Goal: Task Accomplishment & Management: Use online tool/utility

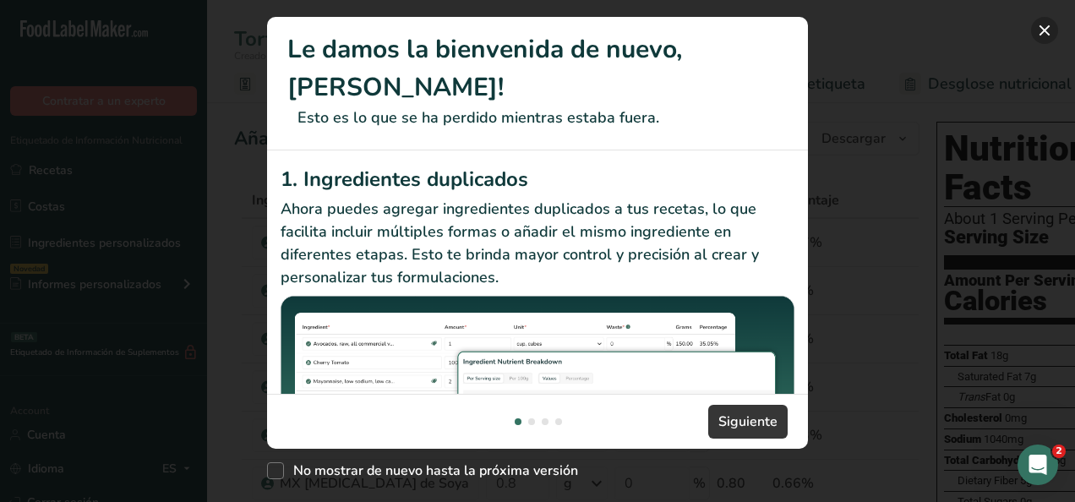
click at [1049, 27] on button "New Features" at bounding box center [1044, 30] width 27 height 27
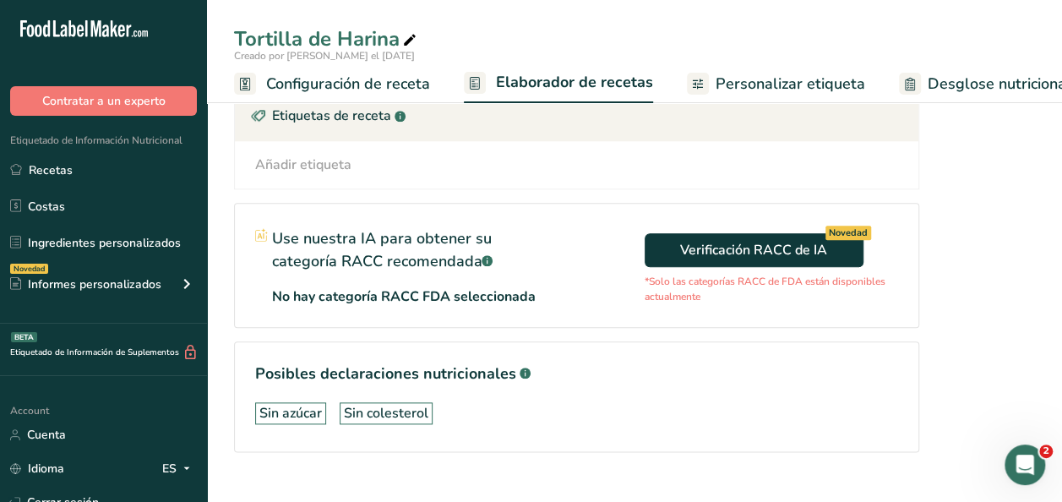
scroll to position [86, 0]
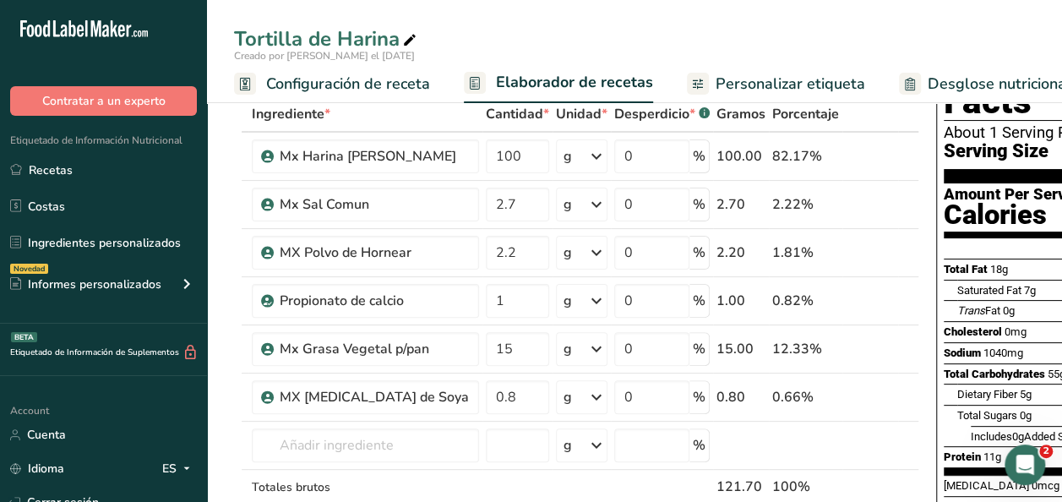
click at [351, 76] on span "Configuración de receta" at bounding box center [348, 84] width 164 height 23
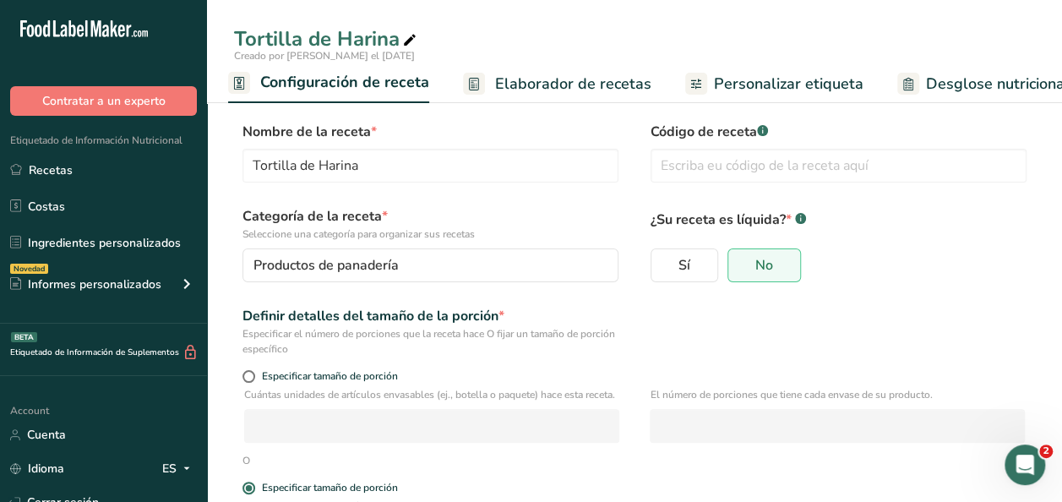
click at [557, 95] on link "Elaborador de recetas" at bounding box center [557, 84] width 188 height 38
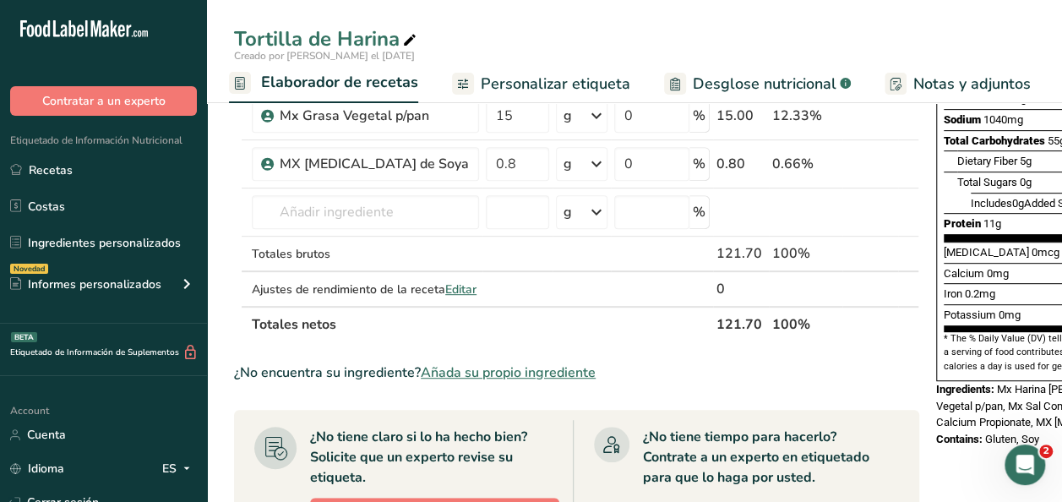
scroll to position [316, 0]
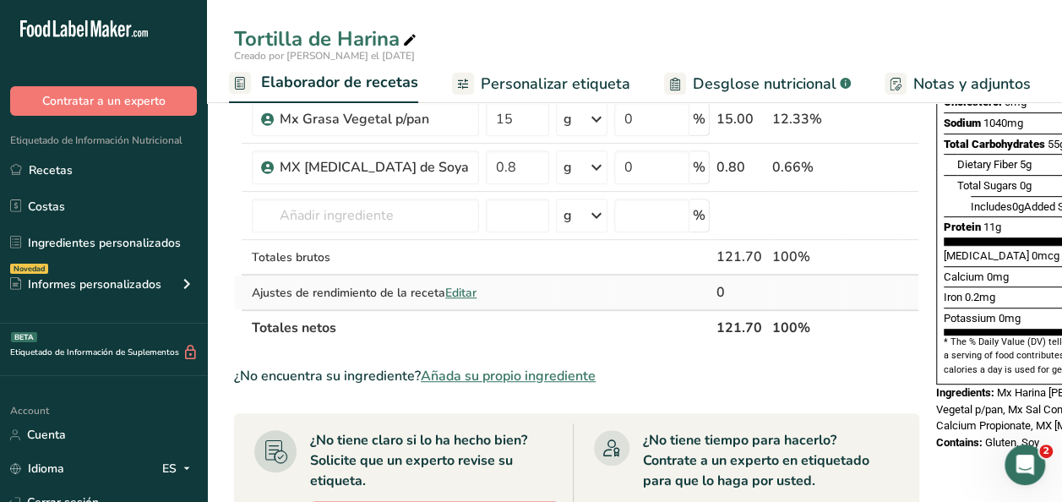
click at [445, 301] on span "Editar" at bounding box center [460, 293] width 31 height 16
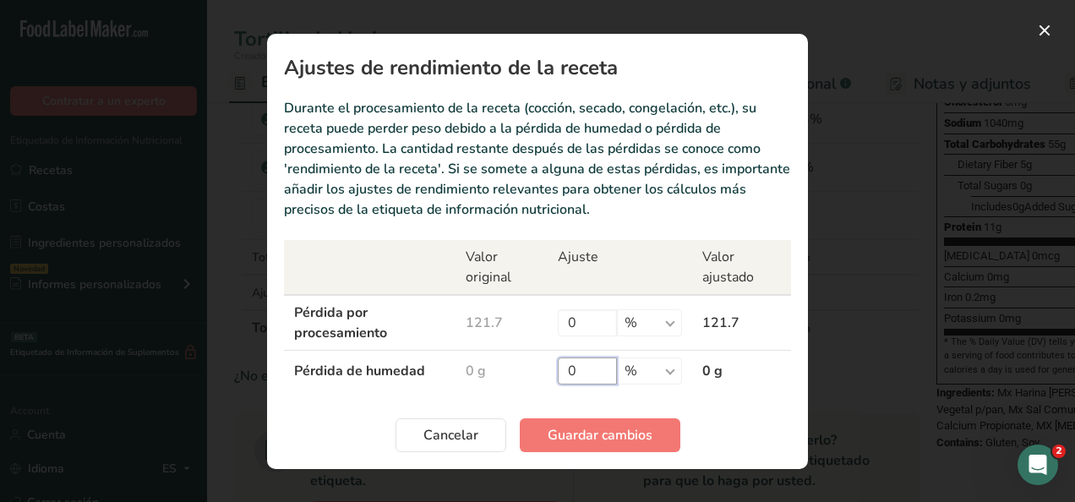
drag, startPoint x: 589, startPoint y: 373, endPoint x: 461, endPoint y: 381, distance: 127.8
click at [461, 381] on tr "Pérdida de humedad 0 g 0 % g kg mg mcg libras onza 0 g" at bounding box center [537, 370] width 507 height 41
click at [677, 393] on section "Ajustes de rendimiento de la receta Durante el procesamiento de la receta (cocc…" at bounding box center [537, 251] width 541 height 435
click at [672, 373] on select "% g kg mg mcg libras onza" at bounding box center [649, 370] width 65 height 27
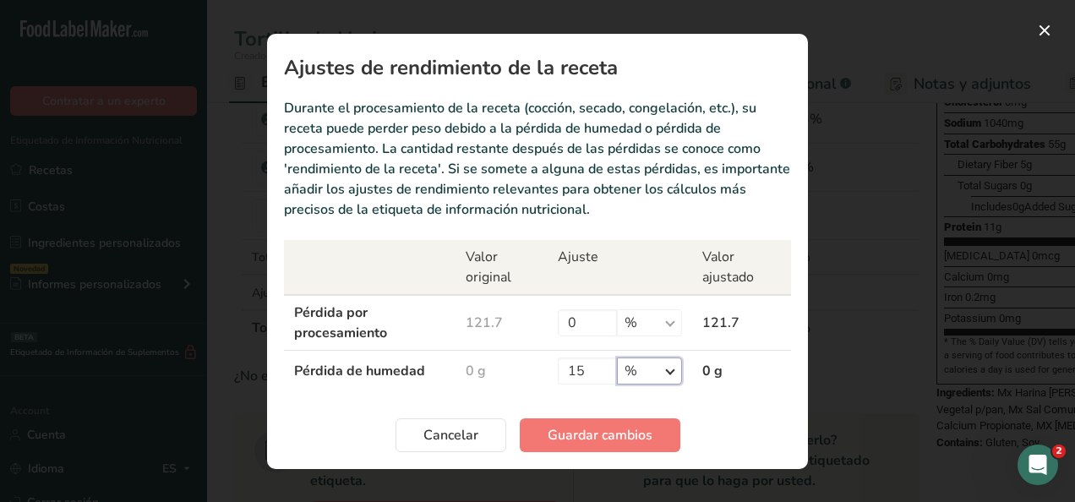
click at [672, 373] on select "% g kg mg mcg libras onza" at bounding box center [649, 370] width 65 height 27
click at [590, 378] on input "15" at bounding box center [587, 370] width 59 height 27
type input "12"
click at [620, 397] on section "Ajustes de rendimiento de la receta Durante el procesamiento de la receta (cocc…" at bounding box center [537, 251] width 541 height 435
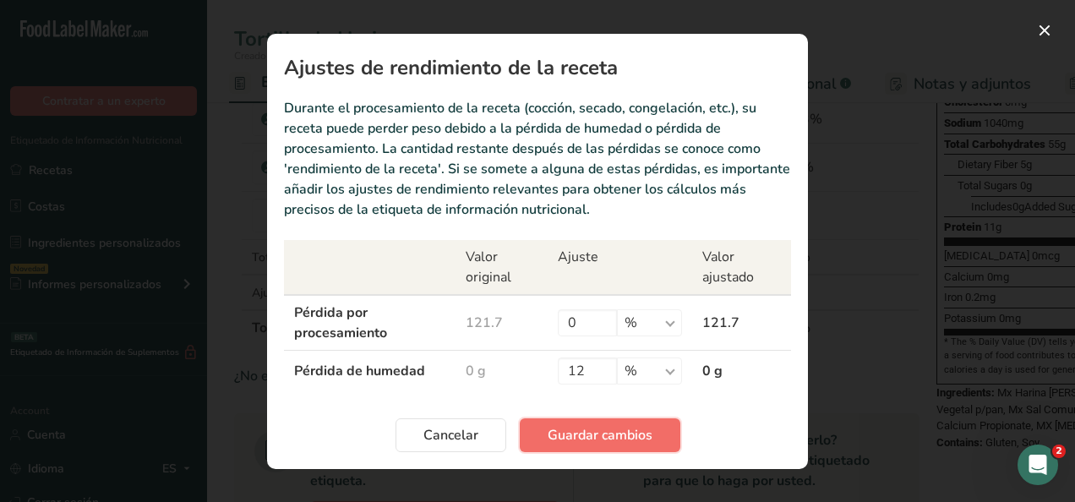
click at [603, 429] on span "Guardar cambios" at bounding box center [599, 435] width 105 height 20
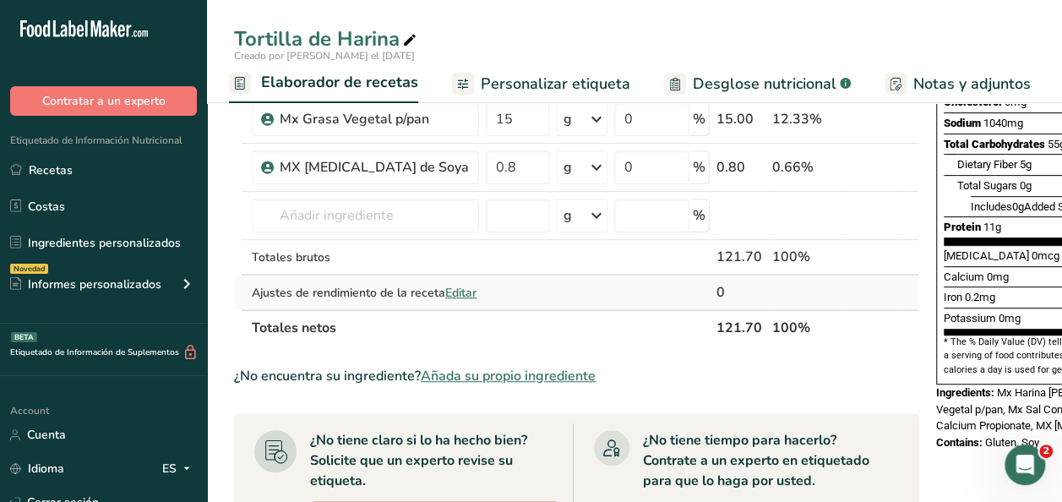
click at [445, 301] on span "Editar" at bounding box center [460, 293] width 31 height 16
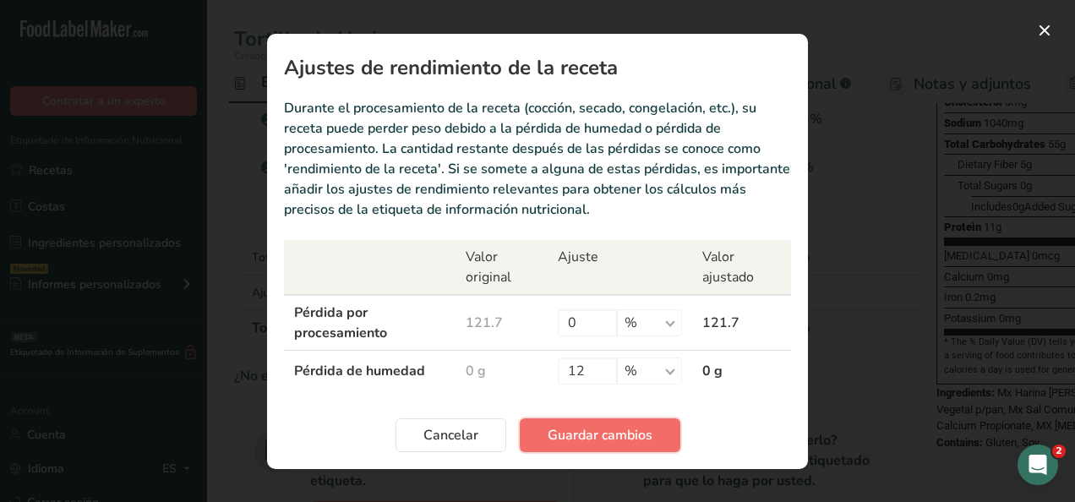
click at [571, 428] on span "Guardar cambios" at bounding box center [599, 435] width 105 height 20
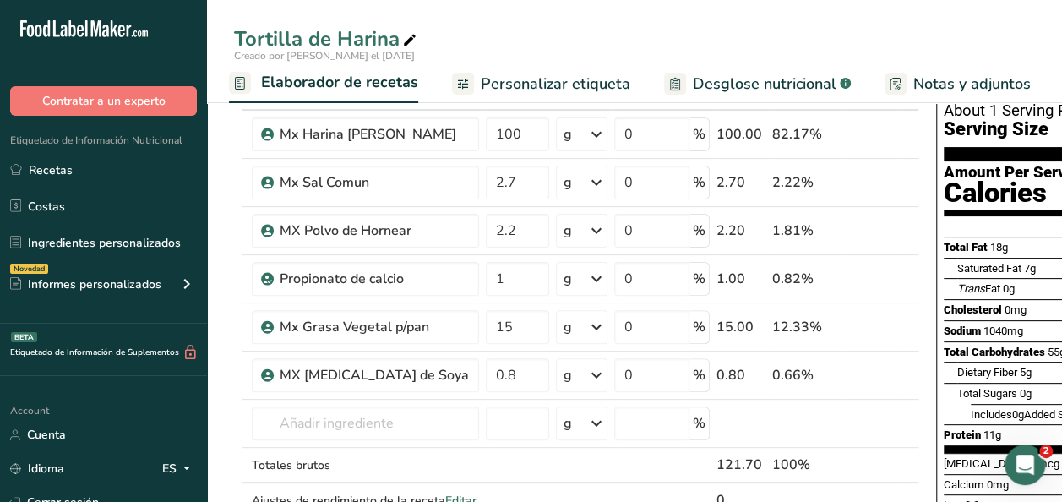
scroll to position [0, 0]
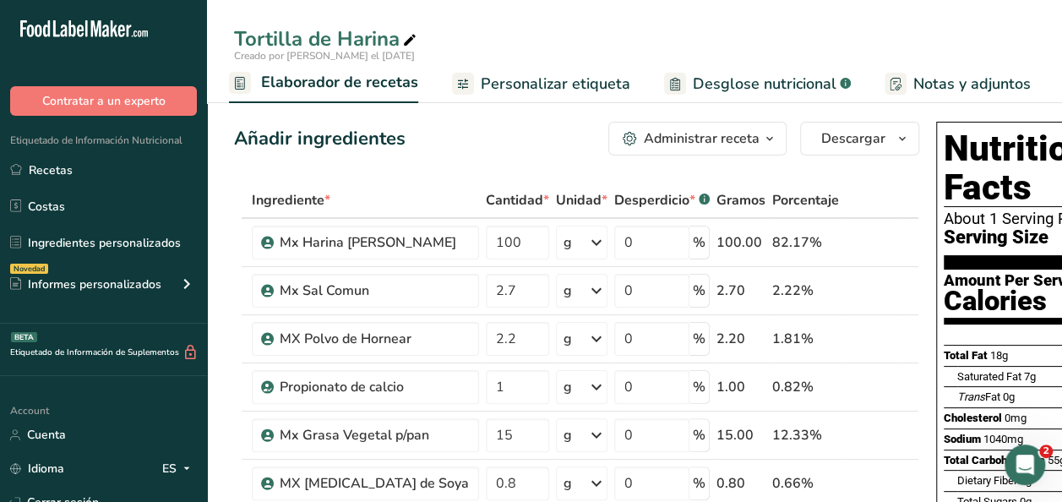
click at [601, 79] on span "Personalizar etiqueta" at bounding box center [556, 84] width 150 height 23
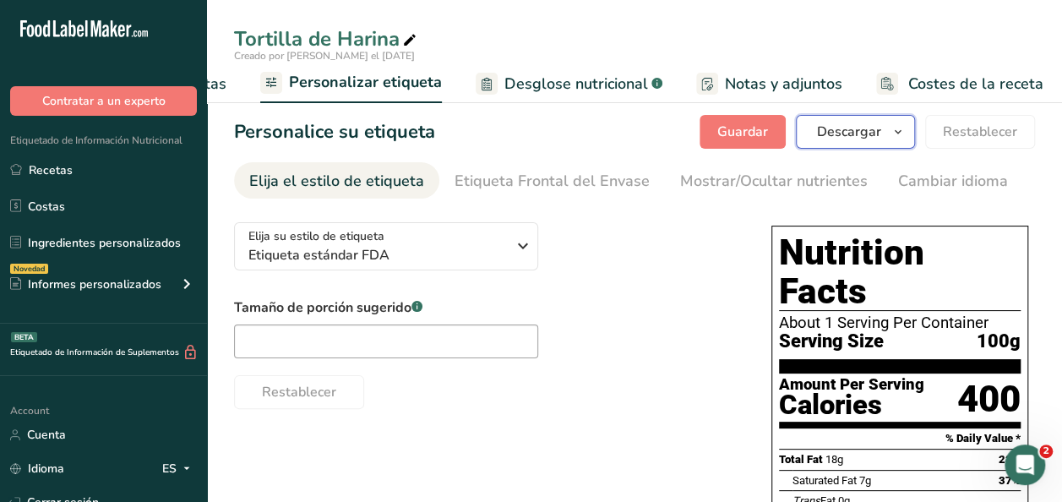
click at [885, 130] on button "Descargar" at bounding box center [855, 132] width 119 height 34
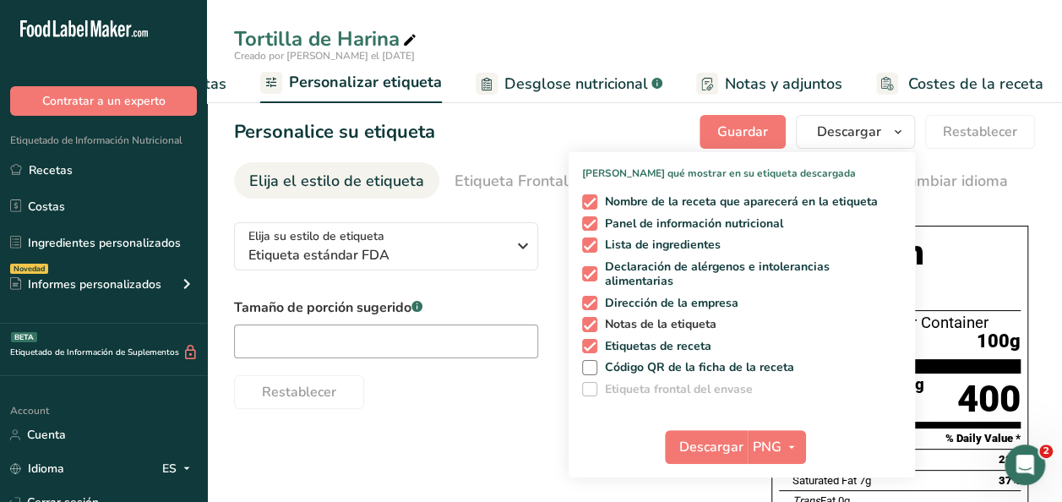
click at [595, 328] on span at bounding box center [589, 324] width 15 height 15
click at [593, 328] on input "Notas de la etiqueta" at bounding box center [587, 323] width 11 height 11
checkbox input "false"
click at [595, 311] on div "Nombre de la receta que aparecerá en la etiqueta Panel de información nutricion…" at bounding box center [742, 292] width 346 height 209
click at [592, 294] on div "Nombre de la receta que aparecerá en la etiqueta Panel de información nutricion…" at bounding box center [742, 292] width 346 height 209
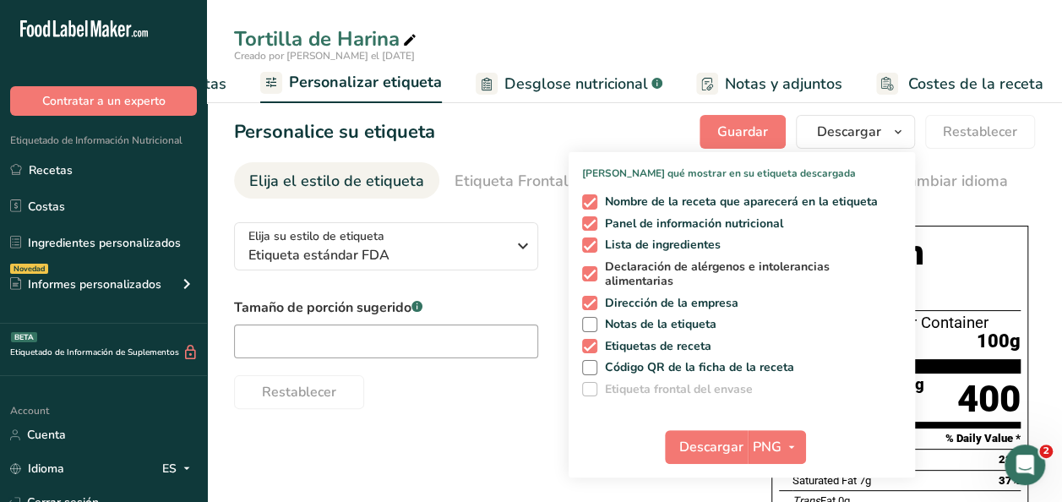
click at [591, 270] on span at bounding box center [589, 273] width 15 height 15
click at [591, 270] on input "Declaración de alérgenos e intolerancias alimentarias" at bounding box center [587, 274] width 11 height 11
checkbox input "false"
click at [587, 304] on span at bounding box center [589, 303] width 15 height 15
click at [587, 304] on input "Dirección de la empresa" at bounding box center [587, 302] width 11 height 11
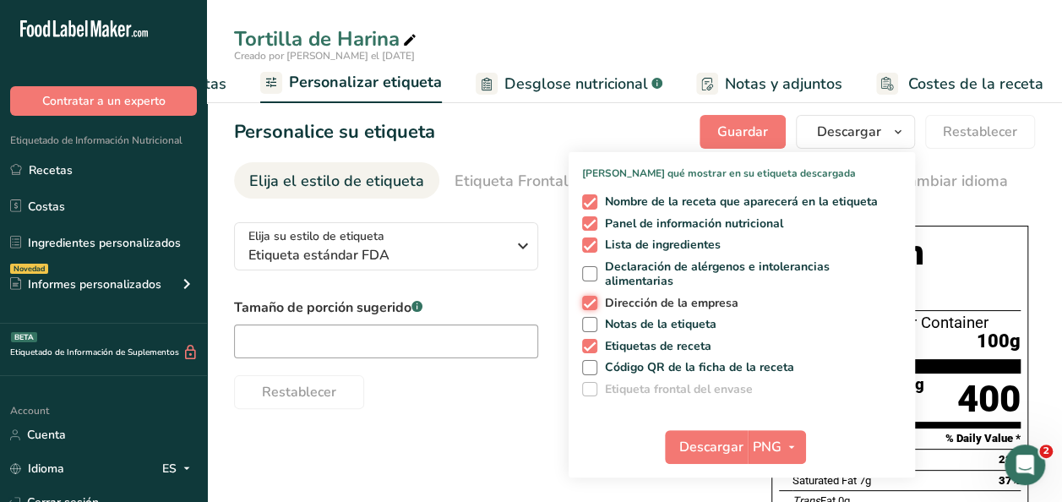
checkbox input "false"
click at [590, 243] on span at bounding box center [589, 244] width 15 height 15
click at [590, 243] on input "Lista de ingredientes" at bounding box center [587, 244] width 11 height 11
checkbox input "false"
click at [597, 343] on span at bounding box center [589, 346] width 15 height 15
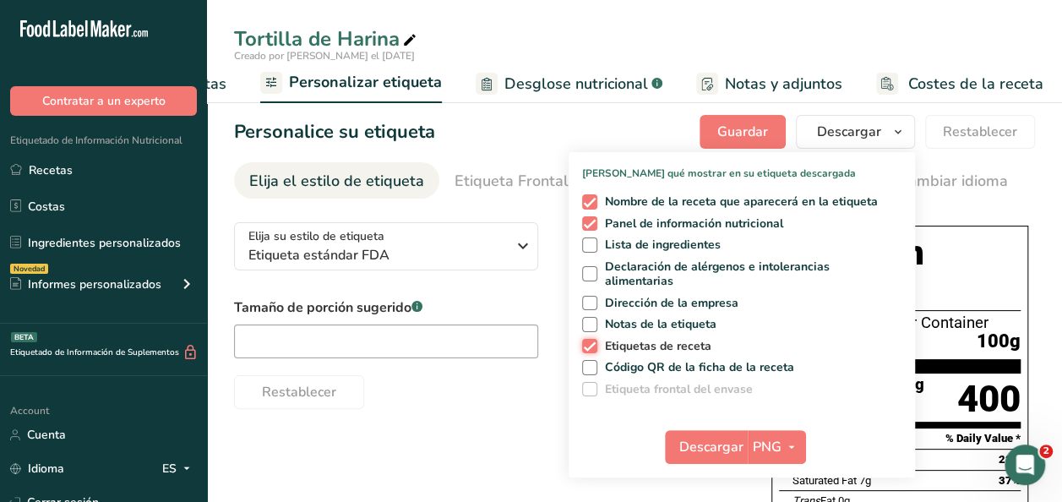
click at [593, 343] on input "Etiquetas de receta" at bounding box center [587, 345] width 11 height 11
checkbox input "false"
click at [716, 446] on span "Descargar" at bounding box center [711, 447] width 64 height 20
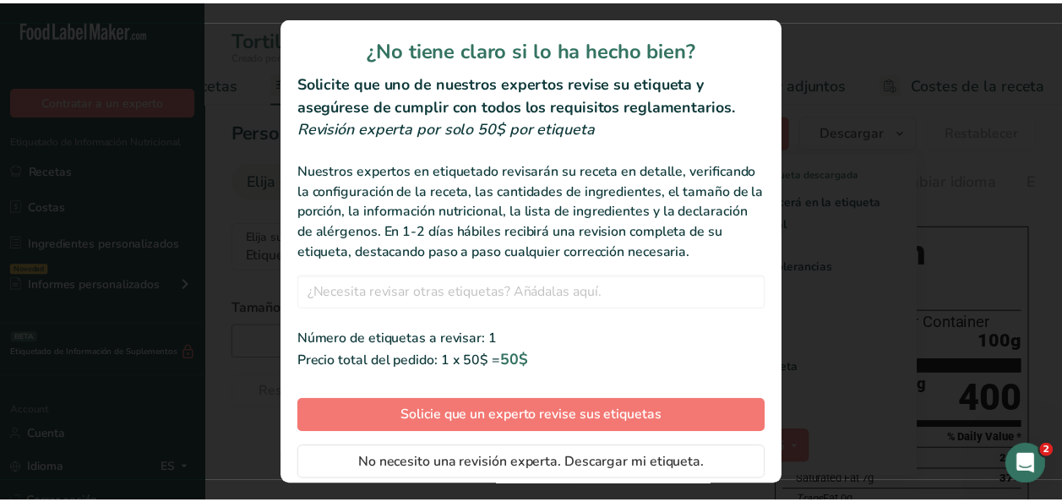
scroll to position [71, 0]
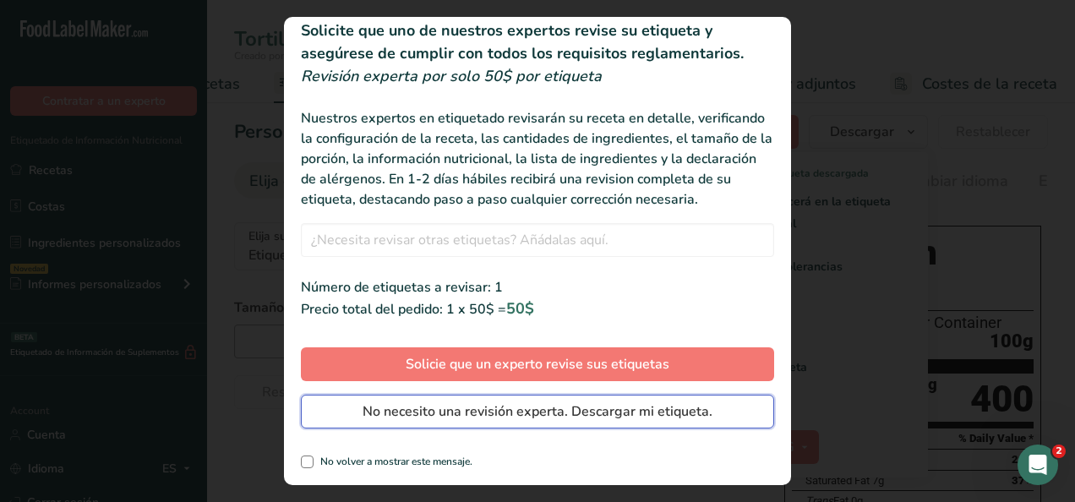
click at [640, 409] on span "No necesito una revisión experta. Descargar mi etiqueta." at bounding box center [537, 411] width 350 height 20
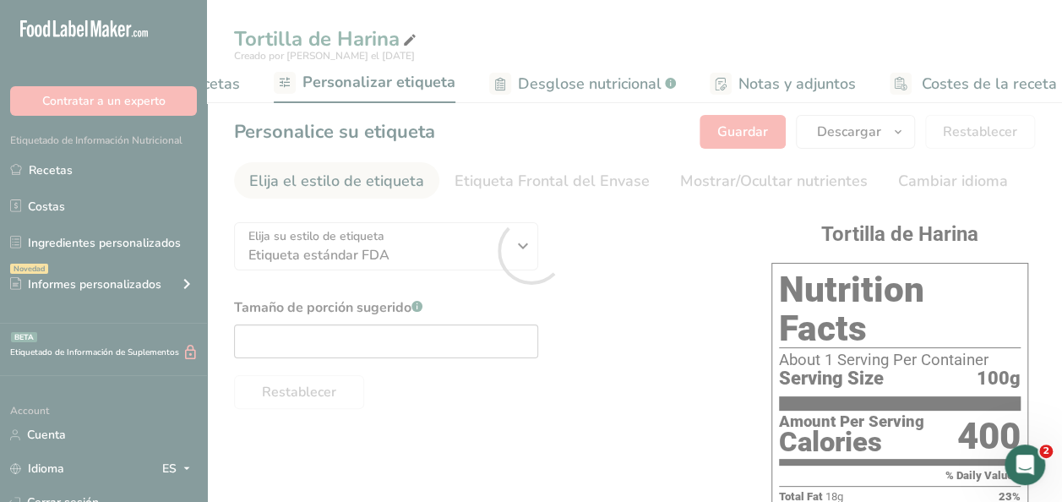
scroll to position [0, 0]
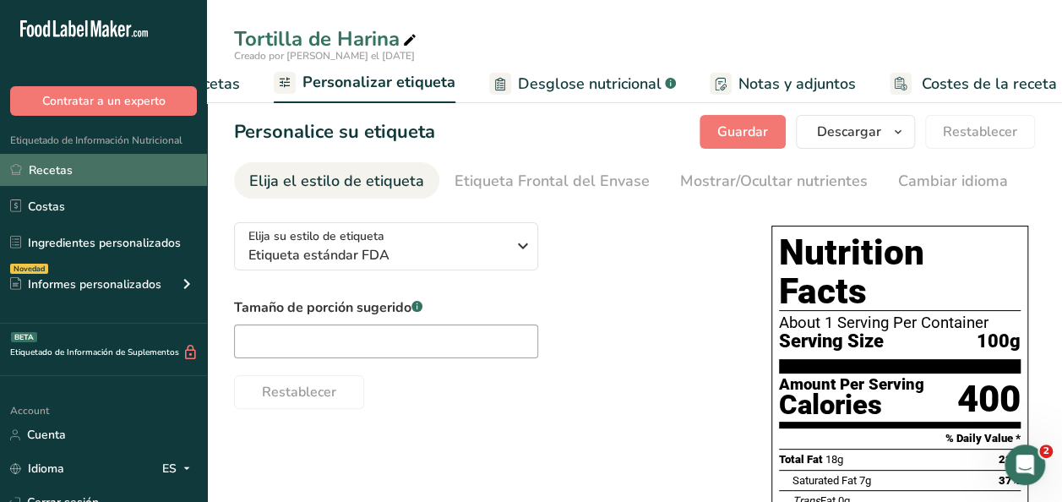
click at [73, 165] on link "Recetas" at bounding box center [103, 170] width 207 height 32
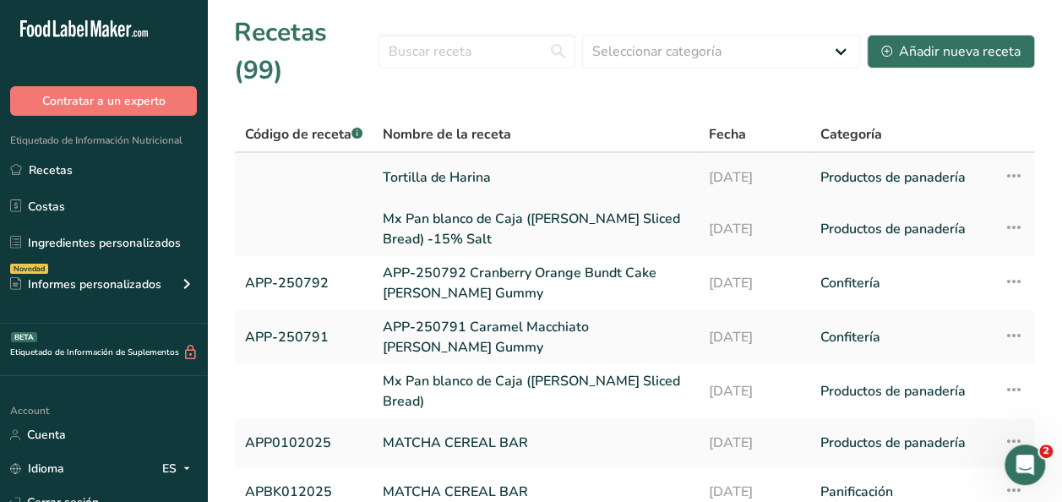
click at [1002, 174] on td "Configuración de receta Eliminar receta Duplicar receta Escalar receta Guardar …" at bounding box center [1013, 177] width 41 height 49
click at [1007, 176] on icon at bounding box center [1014, 176] width 20 height 30
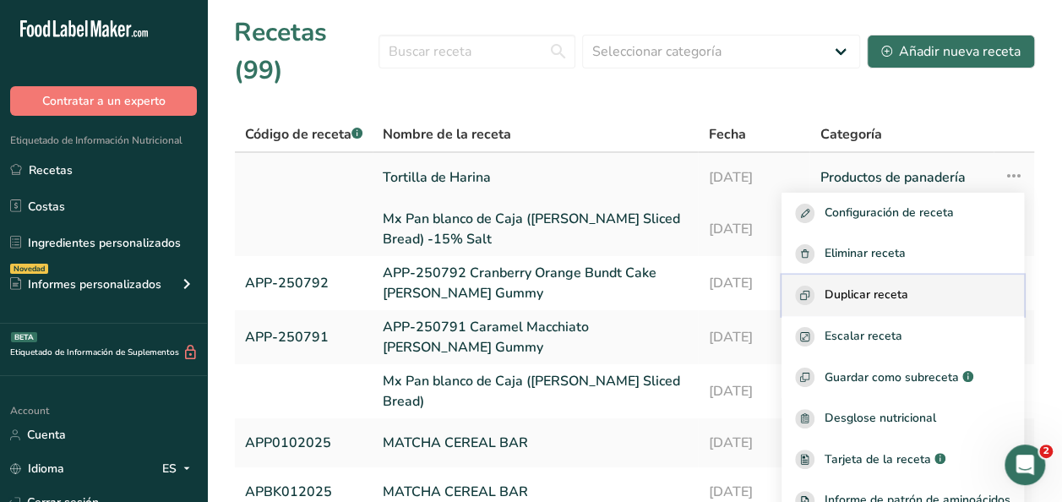
click at [882, 287] on span "Duplicar receta" at bounding box center [866, 295] width 84 height 19
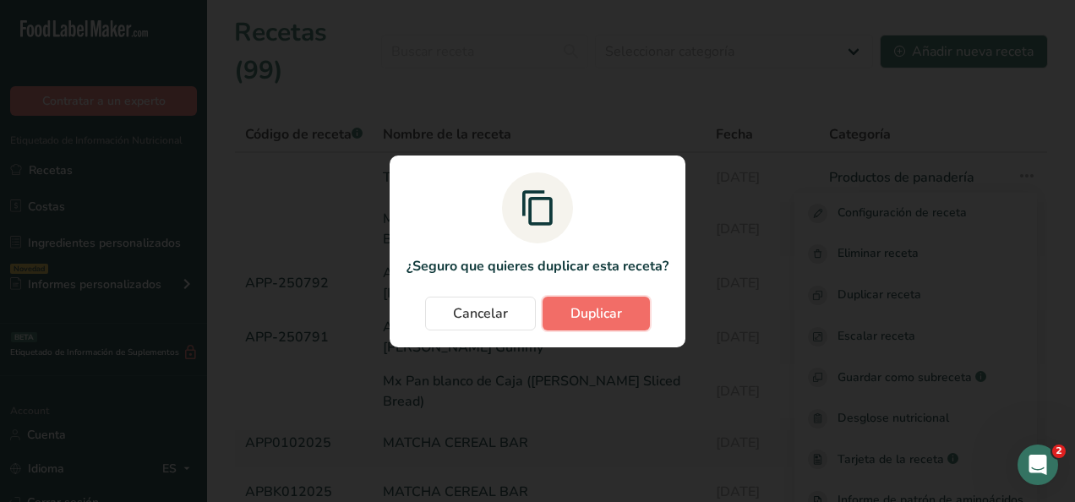
click at [607, 318] on span "Duplicar" at bounding box center [596, 313] width 52 height 20
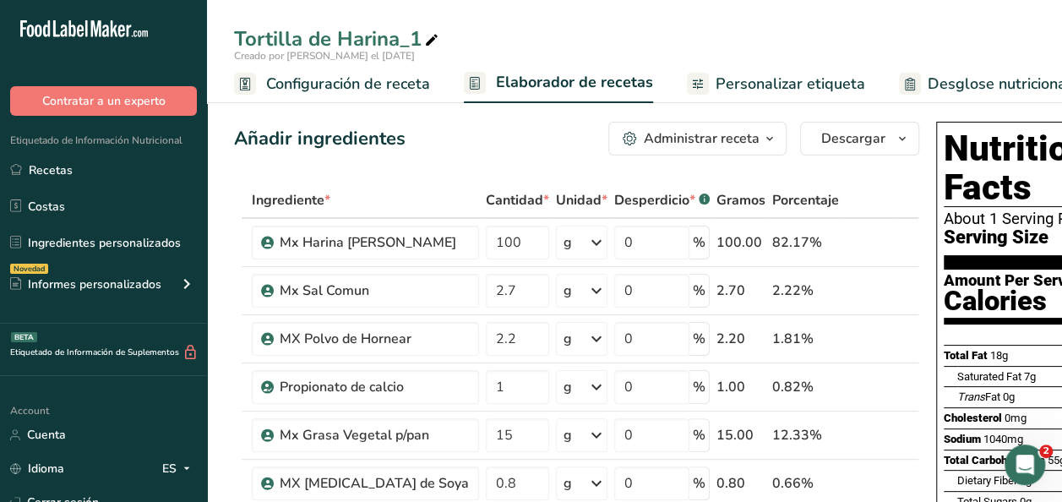
click at [366, 86] on span "Configuración de receta" at bounding box center [348, 84] width 164 height 23
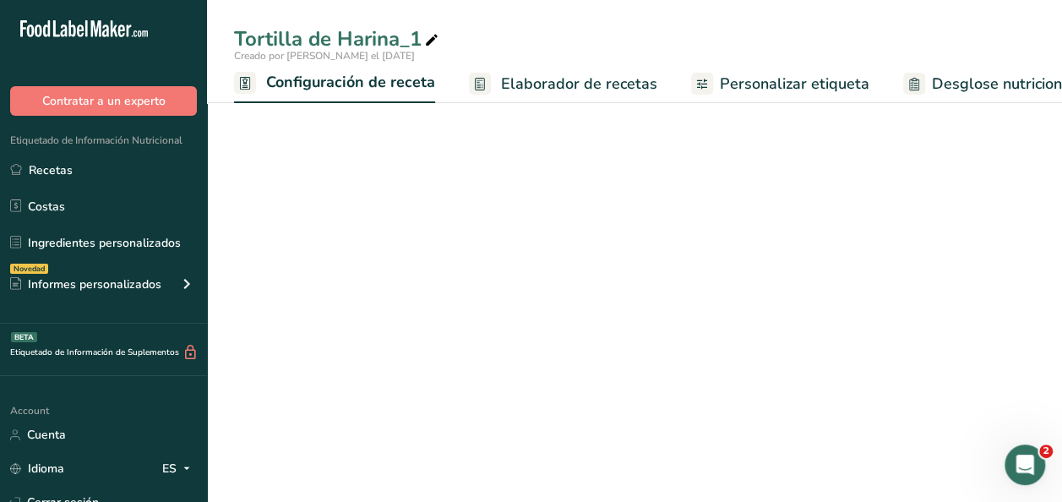
scroll to position [0, 6]
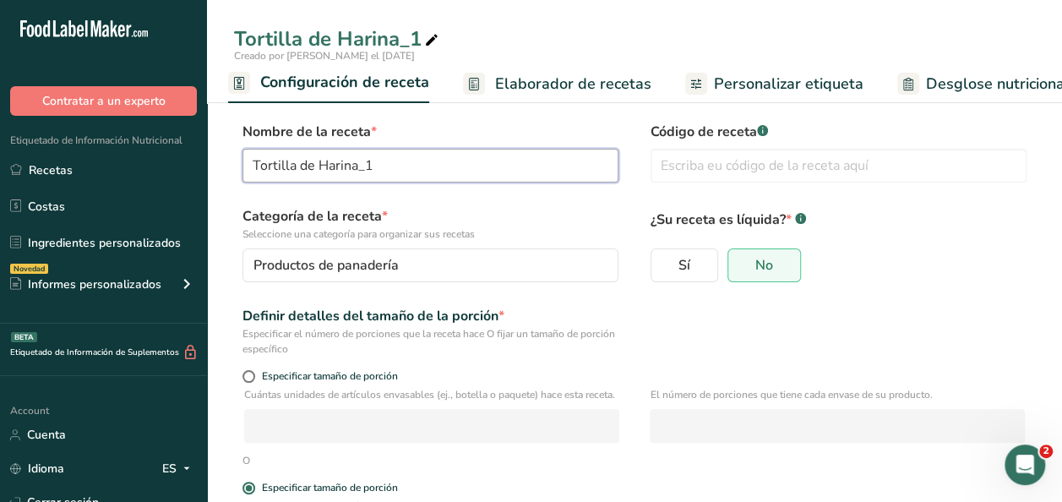
click at [458, 155] on input "Tortilla de Harina_1" at bounding box center [430, 166] width 376 height 34
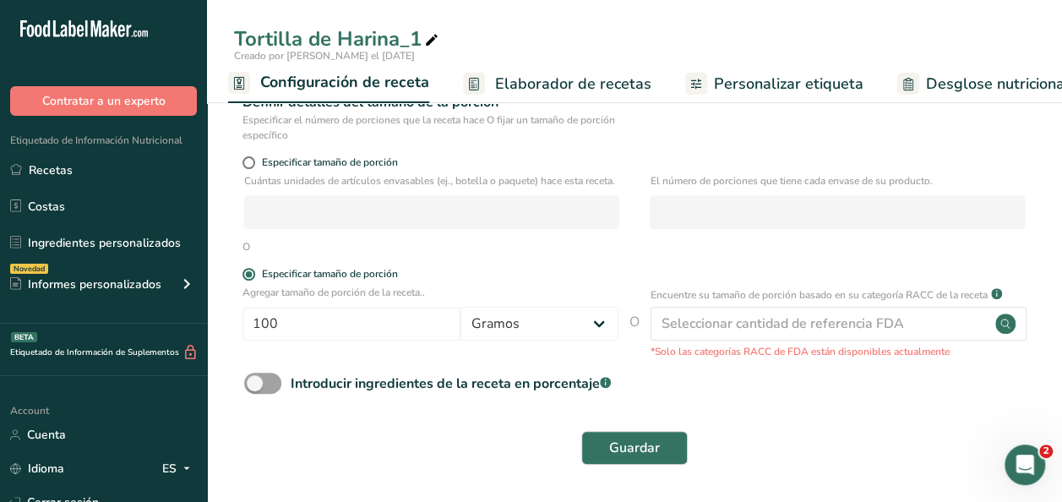
scroll to position [220, 0]
type input "Tortilla de Harina -20%Fat"
click at [634, 451] on span "Guardar" at bounding box center [634, 448] width 51 height 20
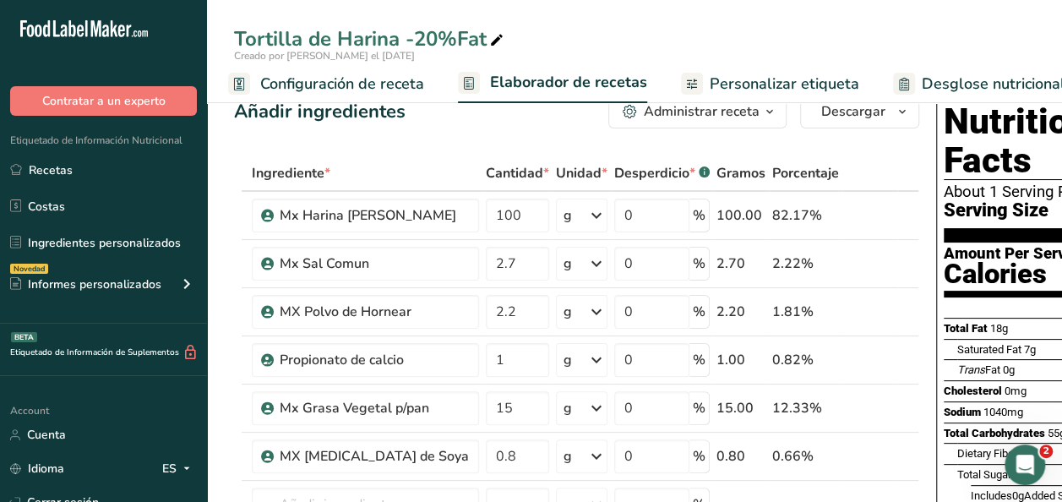
scroll to position [37, 0]
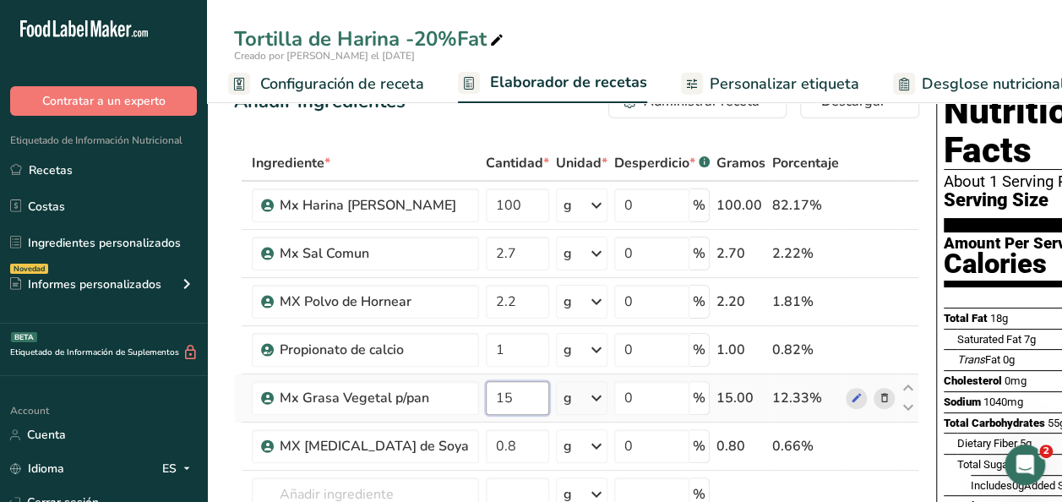
click at [486, 396] on input "15" at bounding box center [517, 398] width 63 height 34
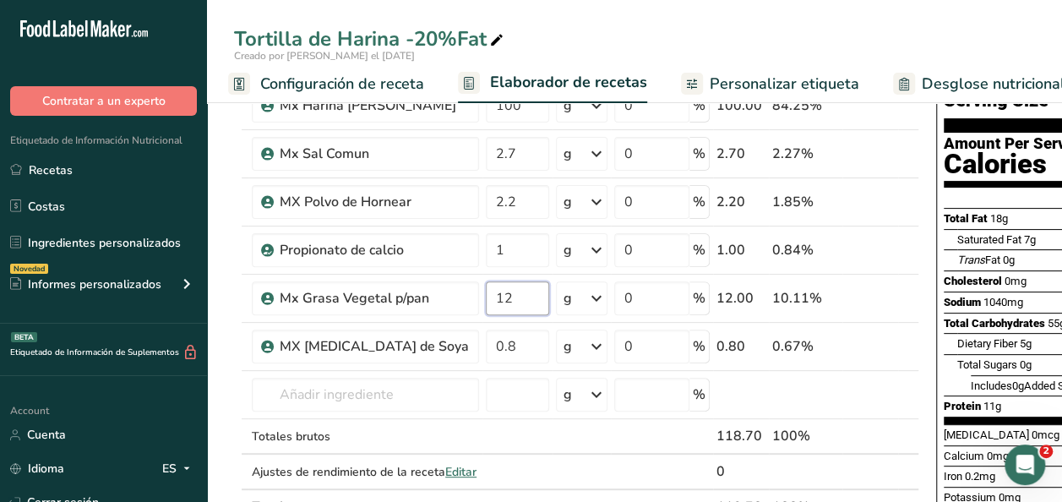
scroll to position [155, 0]
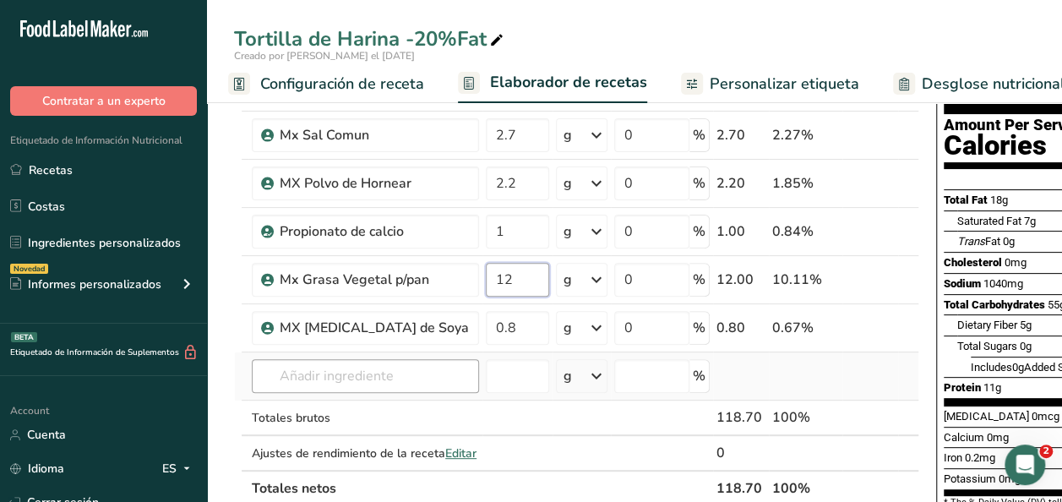
type input "12"
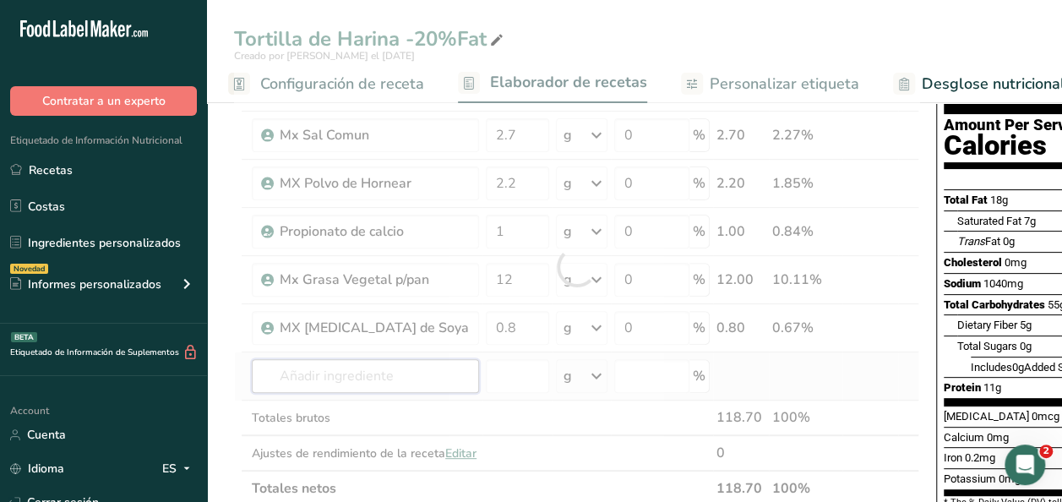
click at [323, 378] on div "Ingrediente * Cantidad * Unidad * Desperdicio * .a-a{fill:#347362;}.b-a{fill:#f…" at bounding box center [576, 266] width 685 height 479
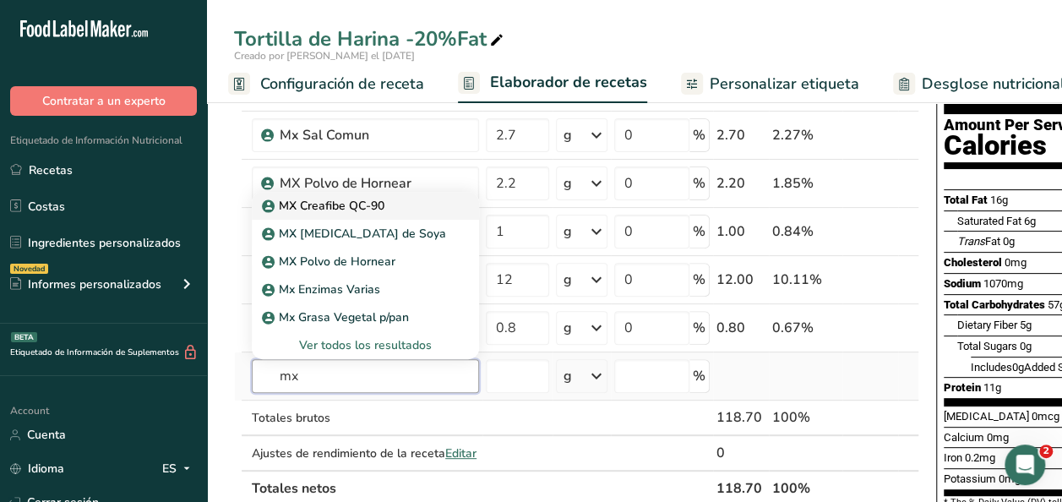
type input "mx"
click at [341, 202] on p "MX Creafibe QC-90" at bounding box center [324, 206] width 119 height 18
type input "MX Creafibe QC-90"
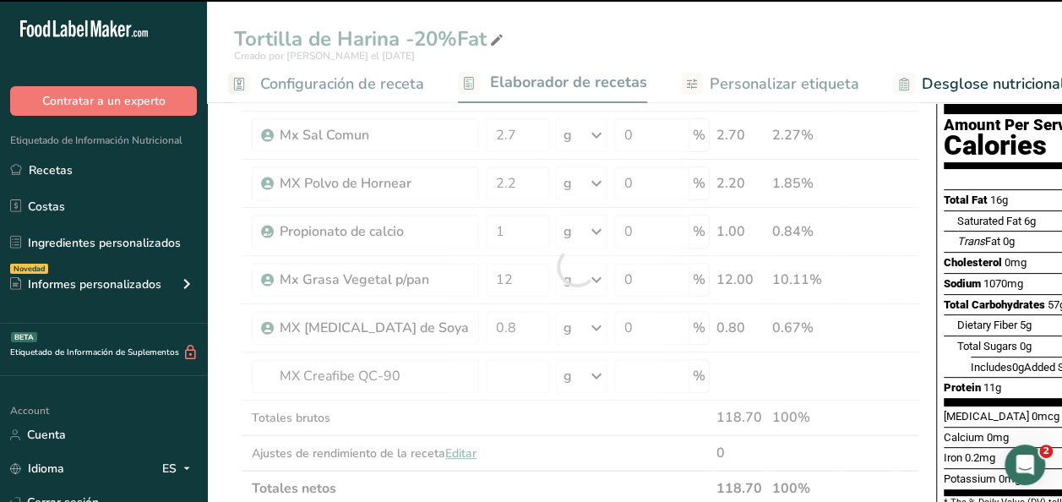
type input "0"
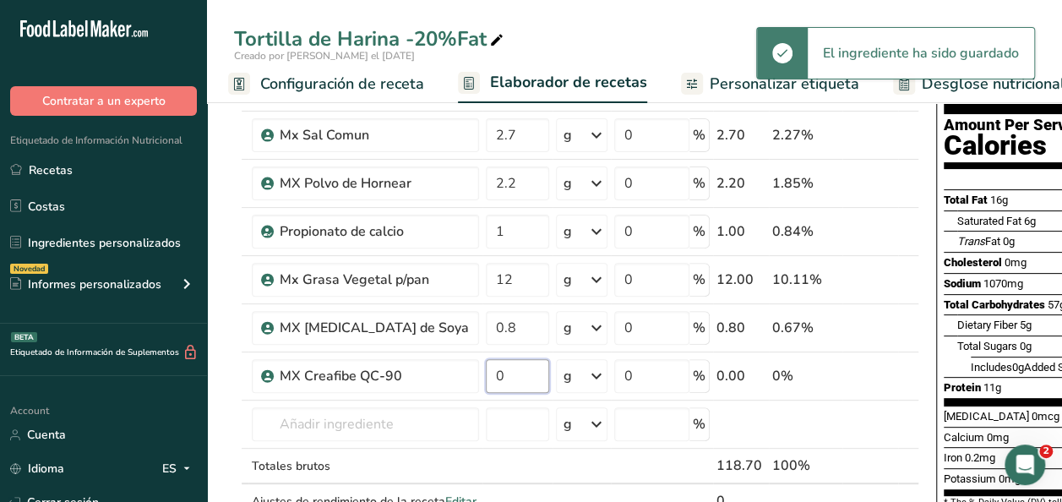
click at [486, 368] on input "0" at bounding box center [517, 376] width 63 height 34
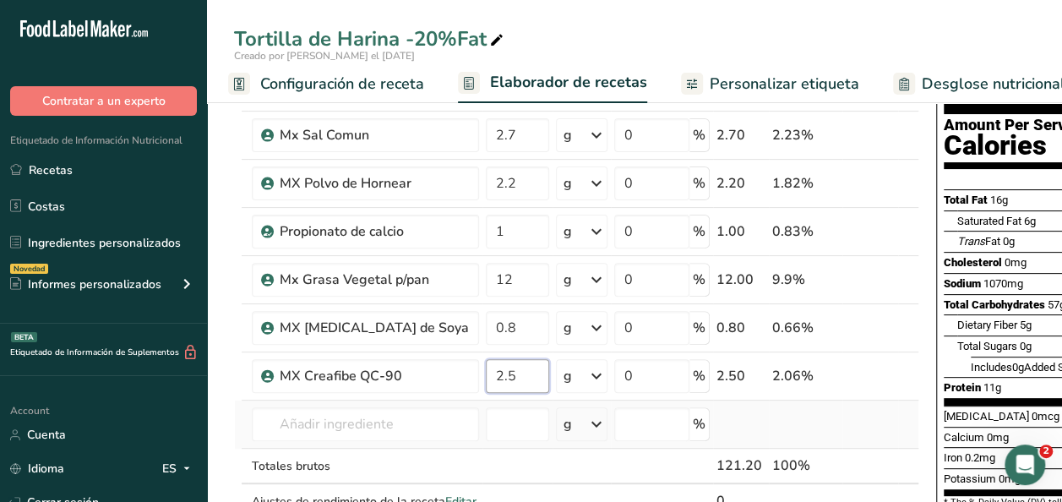
type input "2.5"
click at [873, 410] on div "Ingrediente * Cantidad * Unidad * Desperdicio * .a-a{fill:#347362;}.b-a{fill:#f…" at bounding box center [576, 290] width 685 height 527
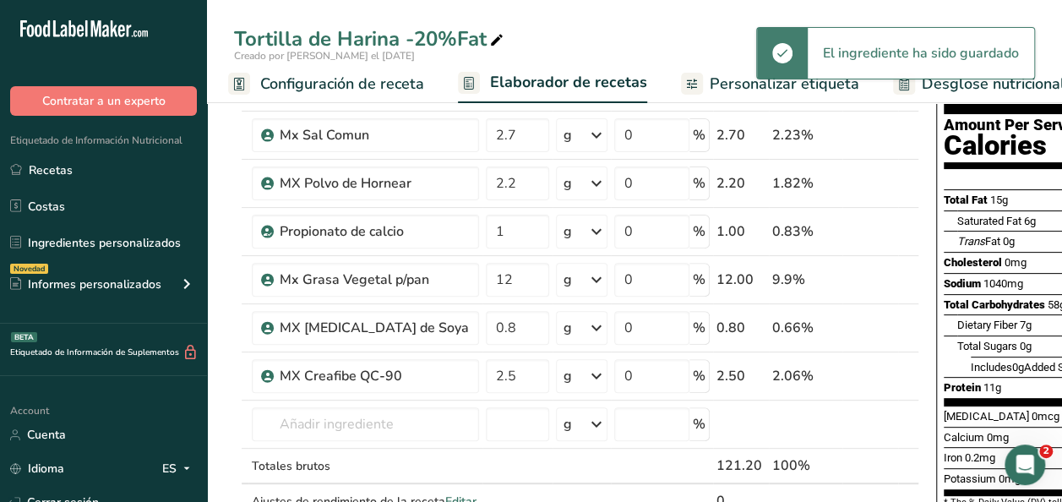
click at [325, 88] on span "Configuración de receta" at bounding box center [342, 84] width 164 height 23
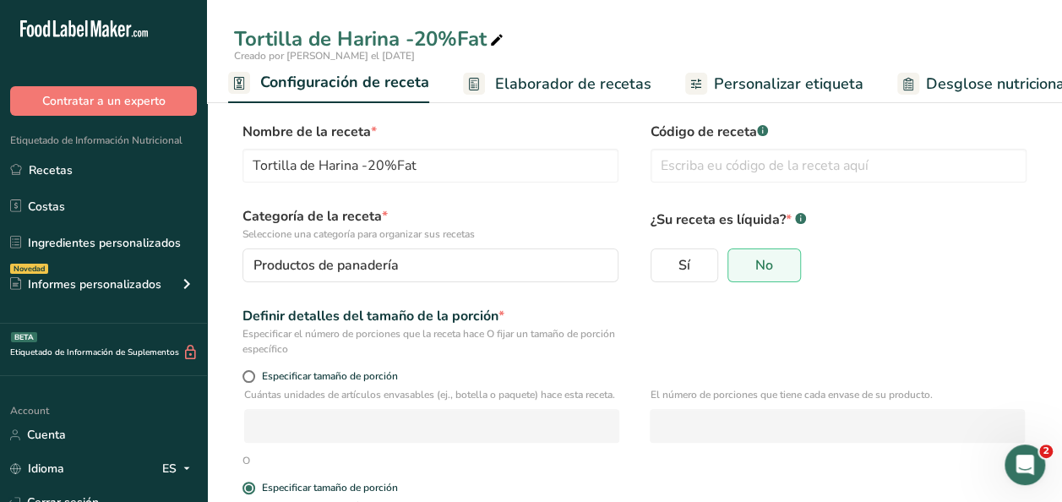
scroll to position [229, 0]
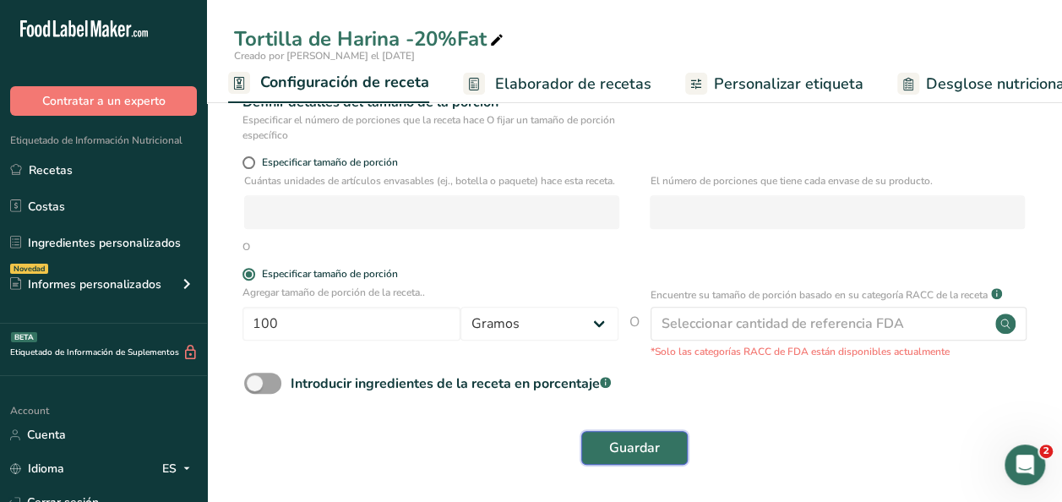
click at [635, 445] on span "Guardar" at bounding box center [634, 448] width 51 height 20
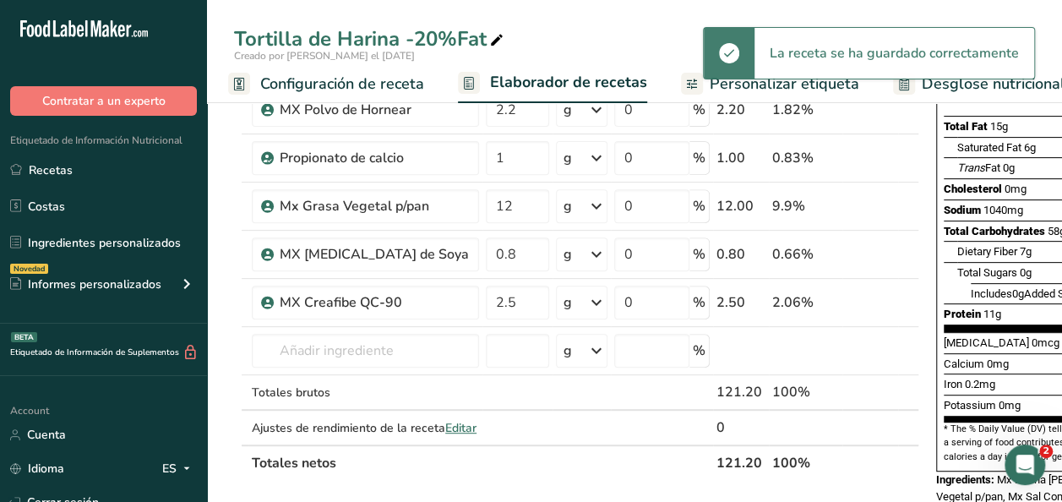
click at [726, 87] on span "Personalizar etiqueta" at bounding box center [785, 84] width 150 height 23
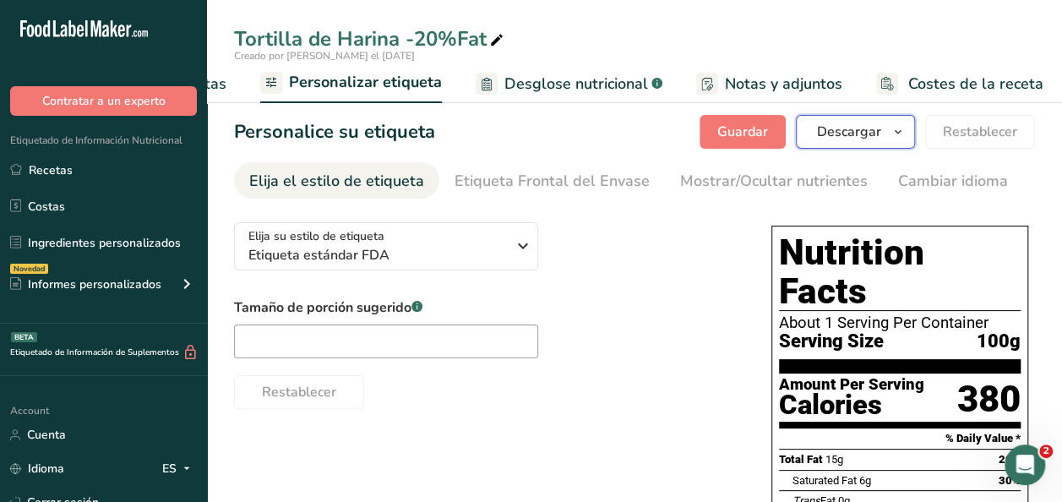
click at [855, 133] on span "Descargar" at bounding box center [849, 132] width 64 height 20
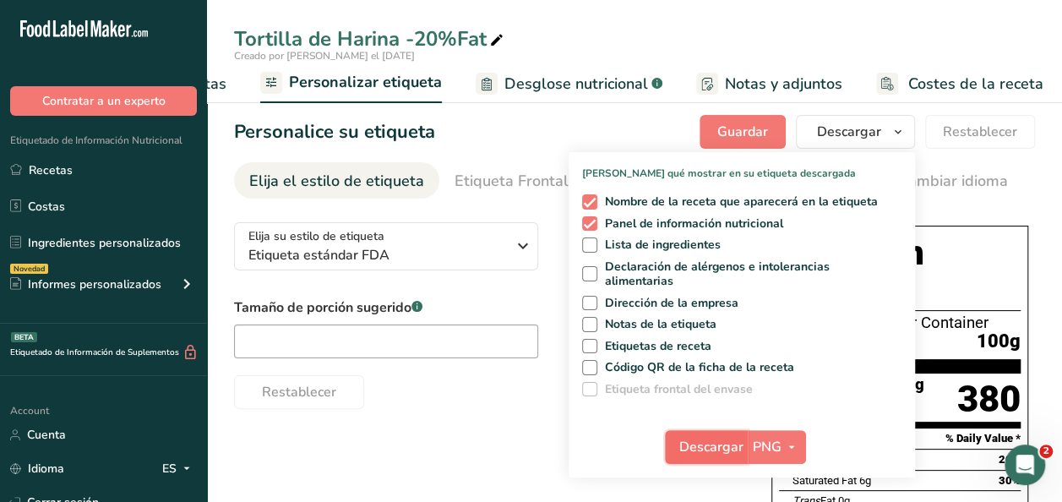
click at [708, 449] on span "Descargar" at bounding box center [711, 447] width 64 height 20
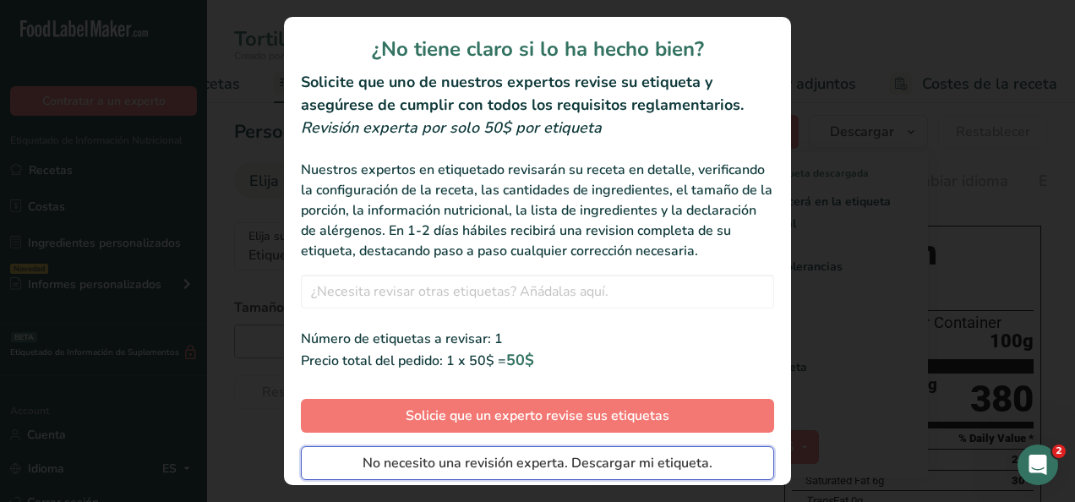
click at [593, 473] on span "No necesito una revisión experta. Descargar mi etiqueta." at bounding box center [537, 463] width 350 height 20
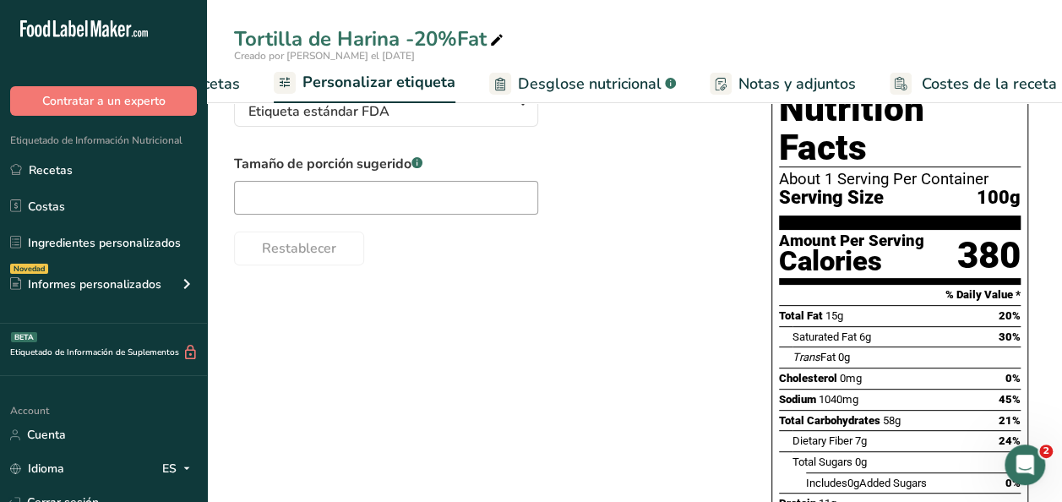
scroll to position [0, 0]
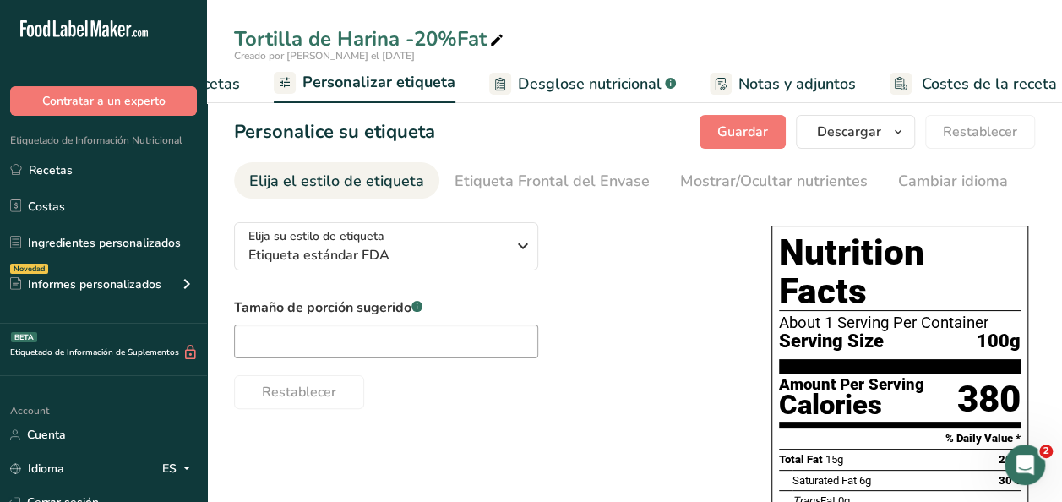
click at [226, 79] on span "Elaborador de recetas" at bounding box center [162, 84] width 156 height 23
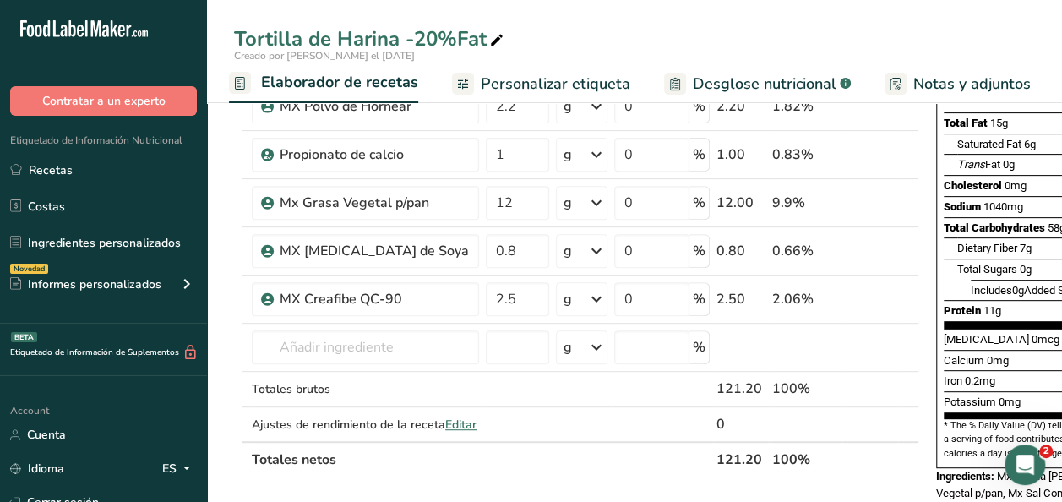
scroll to position [236, 0]
